Goal: Task Accomplishment & Management: Manage account settings

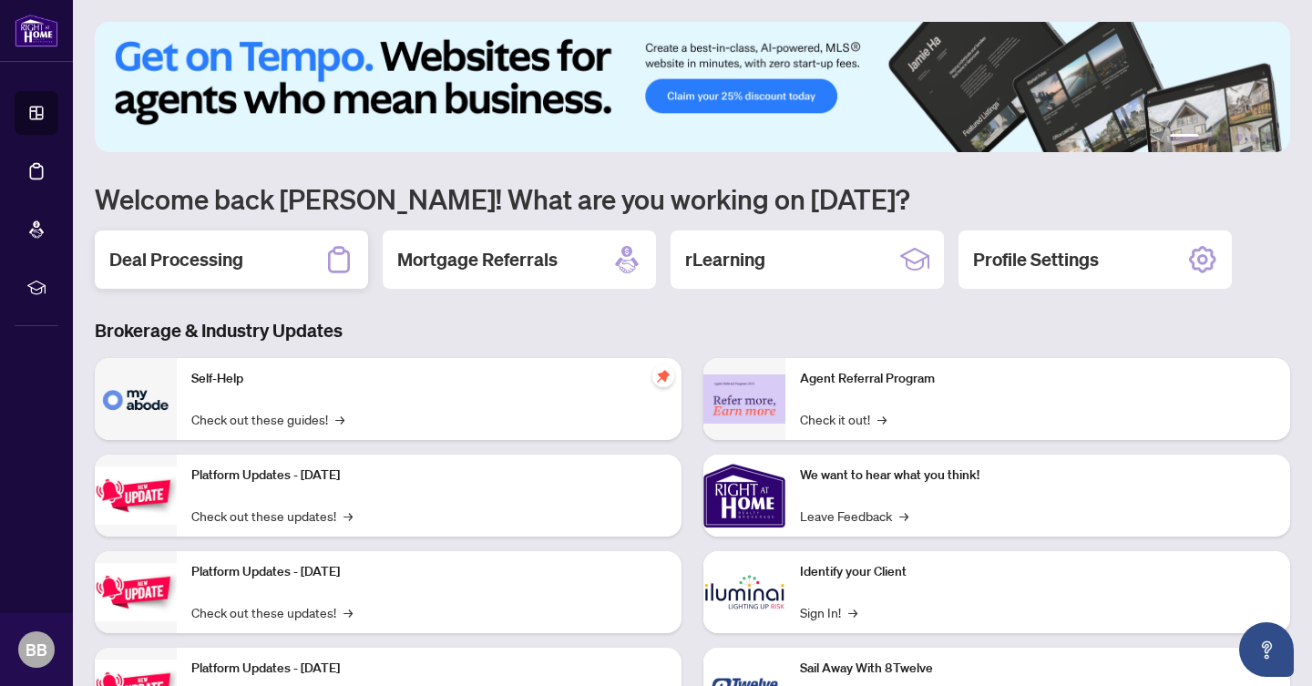
click at [281, 265] on div "Deal Processing" at bounding box center [231, 259] width 273 height 58
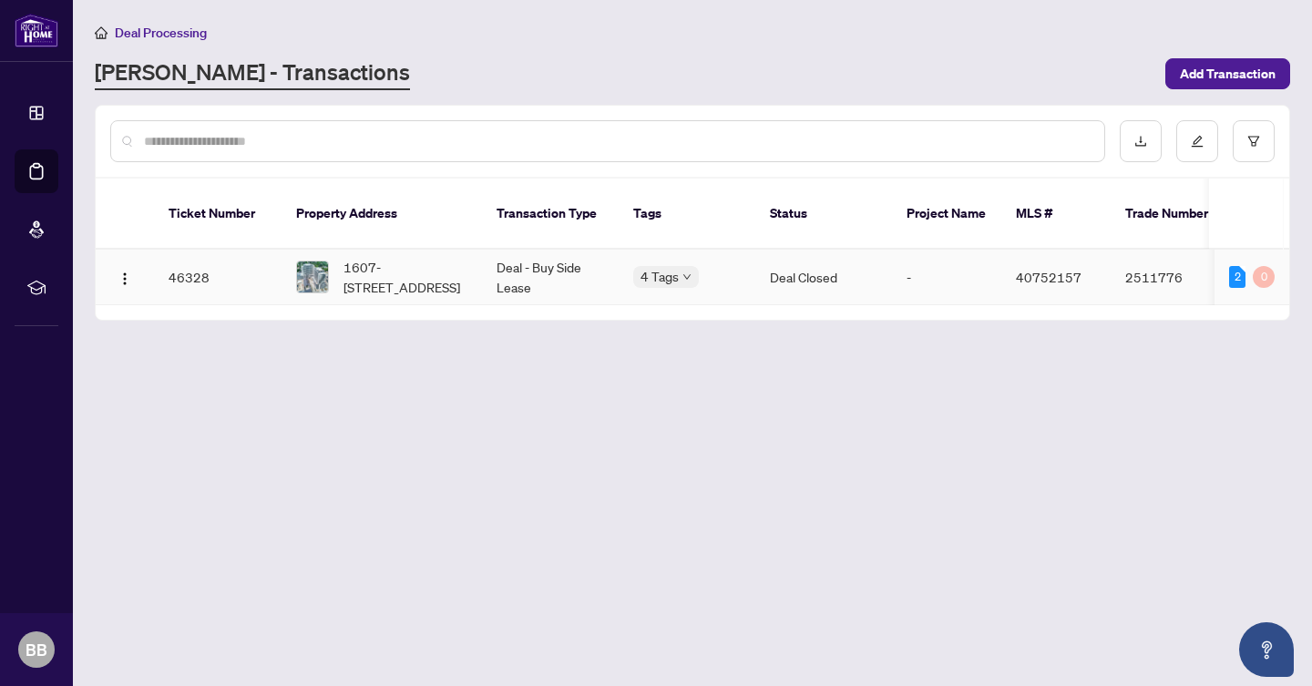
click at [407, 258] on span "1607-[STREET_ADDRESS]" at bounding box center [405, 277] width 124 height 40
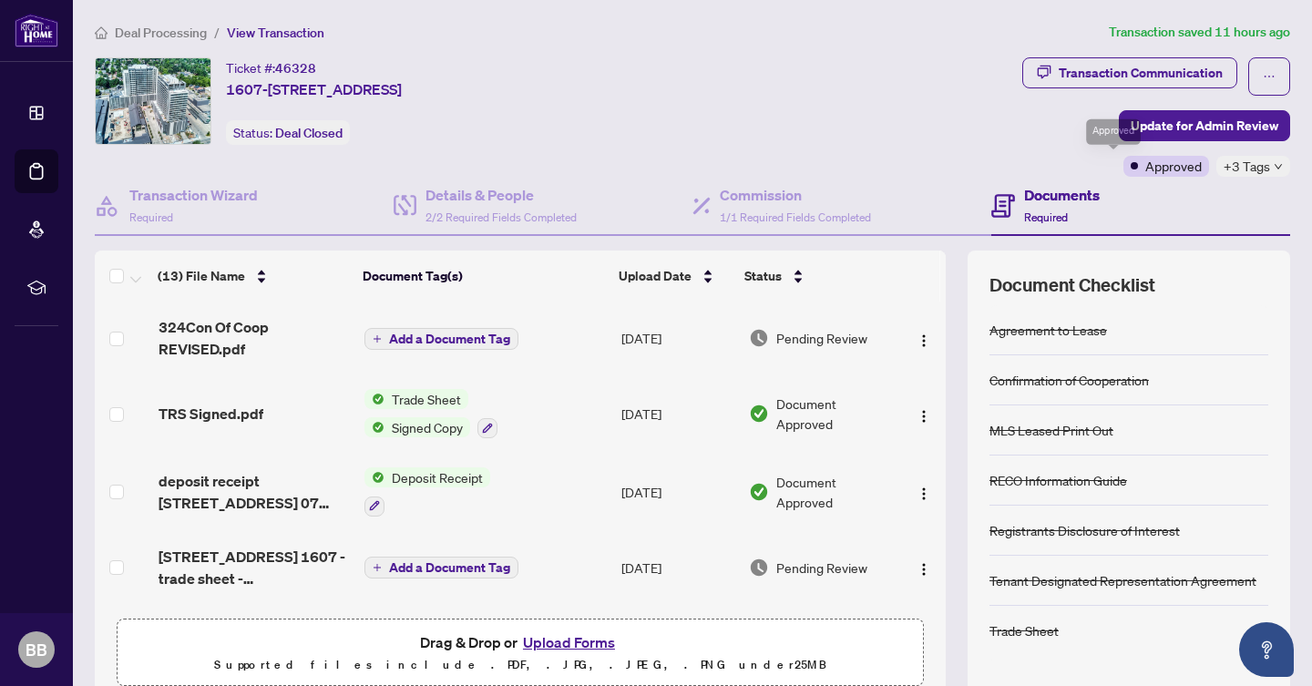
click at [1255, 169] on span "+3 Tags" at bounding box center [1246, 166] width 46 height 21
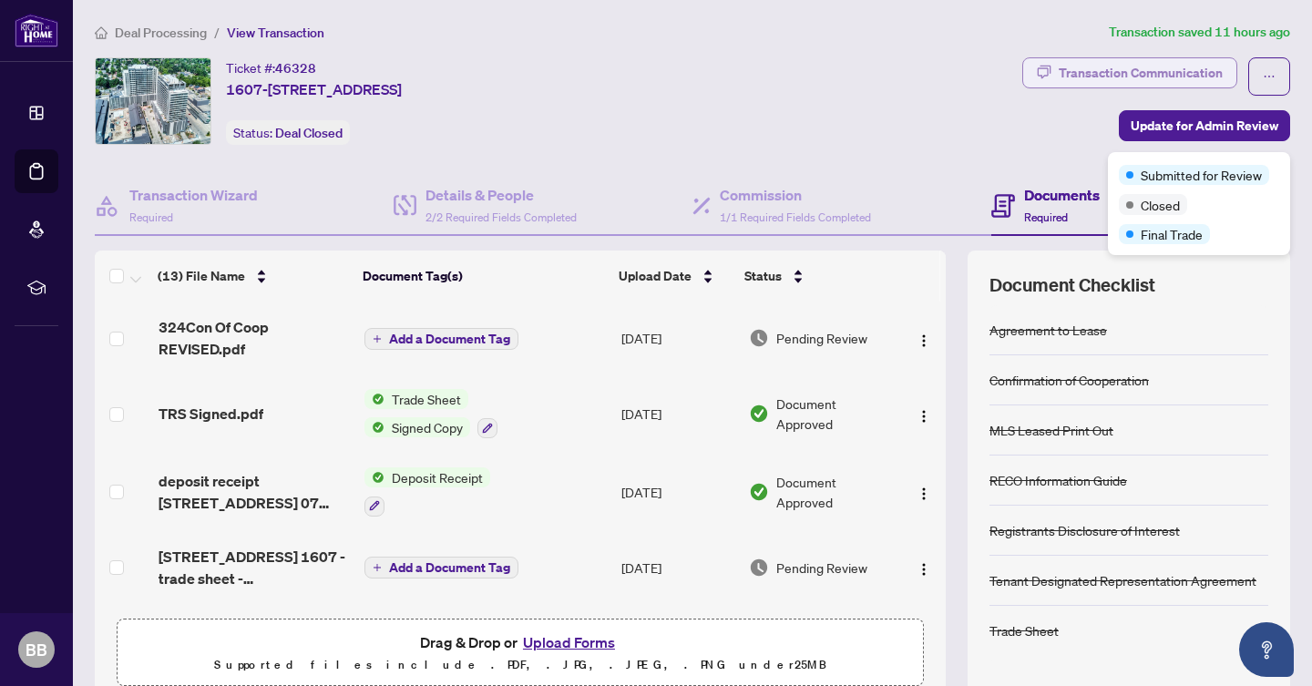
click at [1140, 64] on div "Transaction Communication" at bounding box center [1141, 72] width 164 height 29
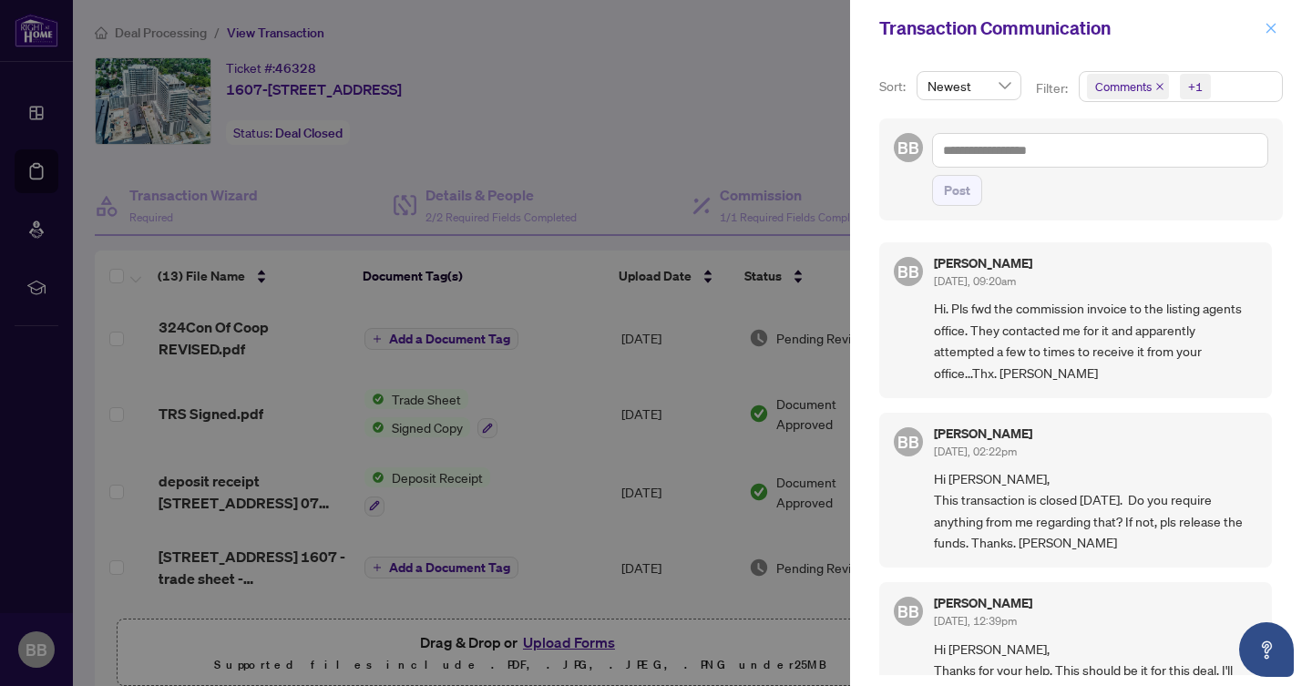
click at [1264, 27] on icon "close" at bounding box center [1270, 28] width 13 height 13
